Goal: Task Accomplishment & Management: Complete application form

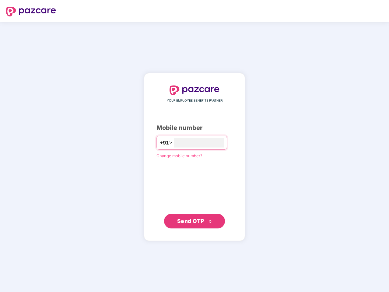
click at [195, 146] on input "number" at bounding box center [199, 143] width 50 height 10
click at [31, 12] on img at bounding box center [31, 12] width 50 height 10
click at [195, 221] on span "Send OTP" at bounding box center [190, 221] width 27 height 6
